Goal: Task Accomplishment & Management: Manage account settings

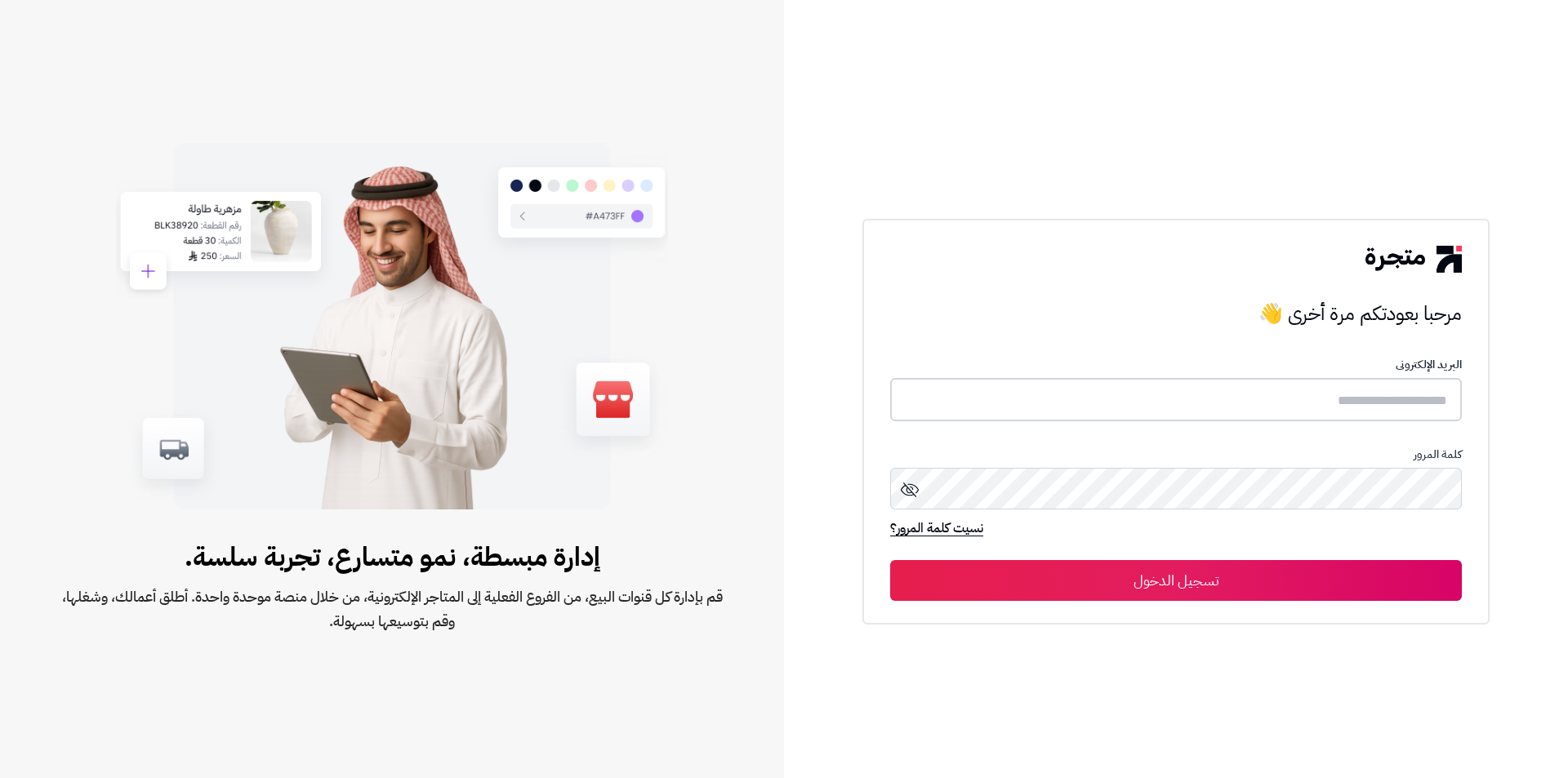
type input "**********"
drag, startPoint x: 0, startPoint y: 0, endPoint x: 1272, endPoint y: 583, distance: 1399.2
click at [1272, 583] on button "تسجيل الدخول" at bounding box center [1176, 580] width 572 height 41
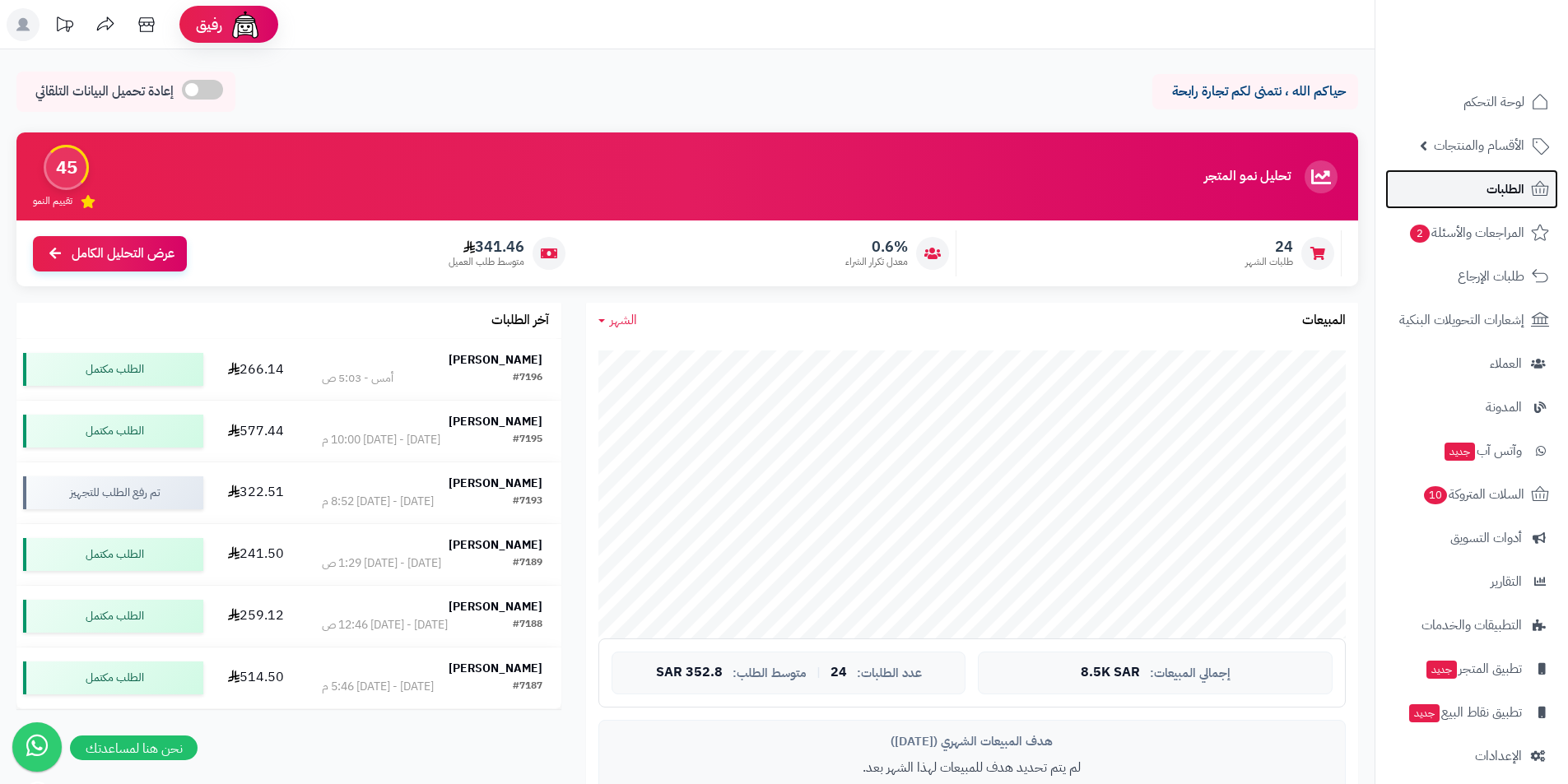
click at [1447, 207] on link "الطلبات" at bounding box center [1471, 189] width 173 height 39
